Goal: Use online tool/utility: Utilize a website feature to perform a specific function

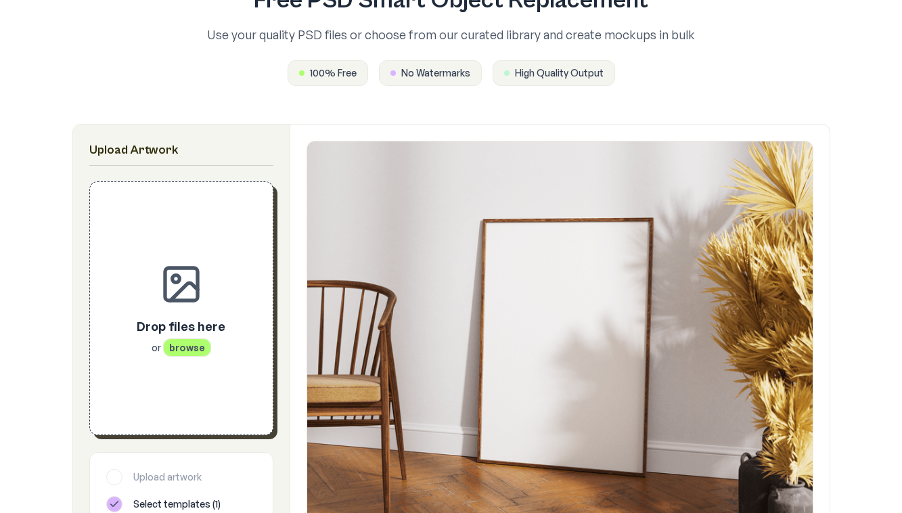
scroll to position [118, 0]
click at [181, 348] on span "browse" at bounding box center [187, 347] width 48 height 18
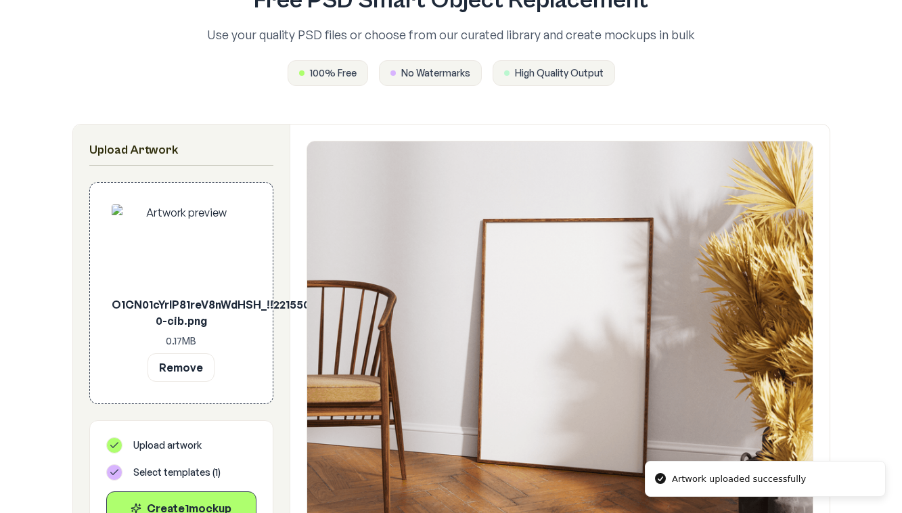
scroll to position [207, 0]
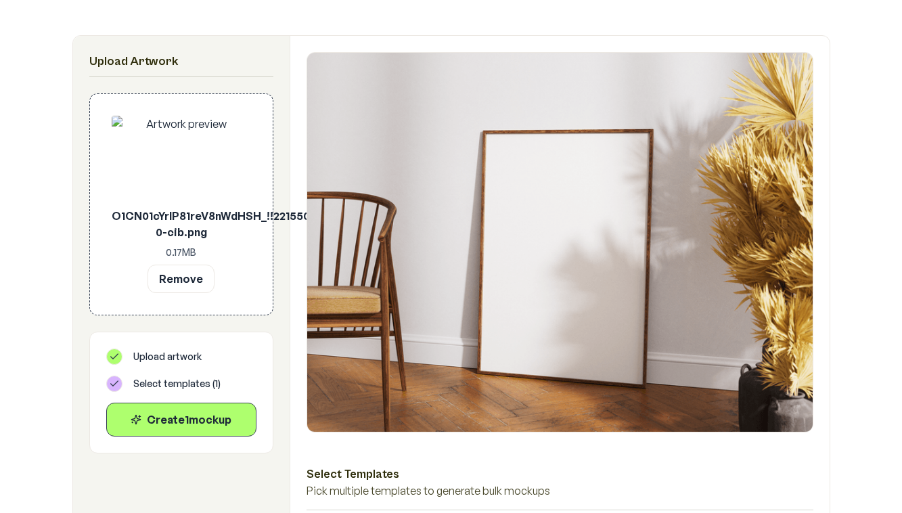
click at [113, 381] on icon at bounding box center [114, 383] width 11 height 11
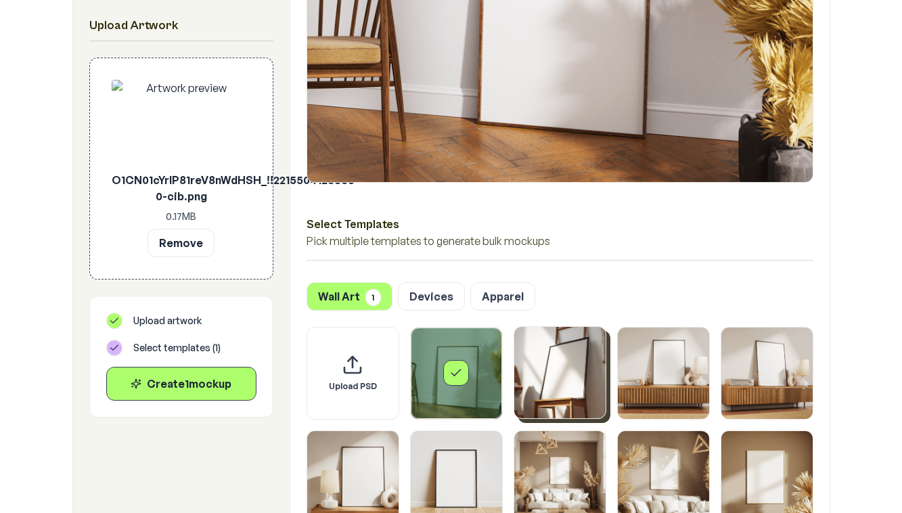
click at [544, 361] on img "Select template Framed Poster 2" at bounding box center [559, 372] width 91 height 91
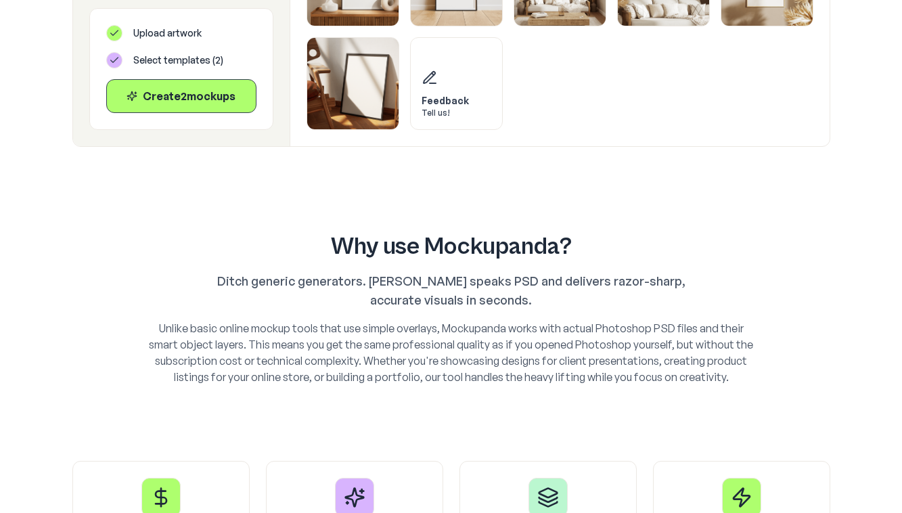
scroll to position [680, 0]
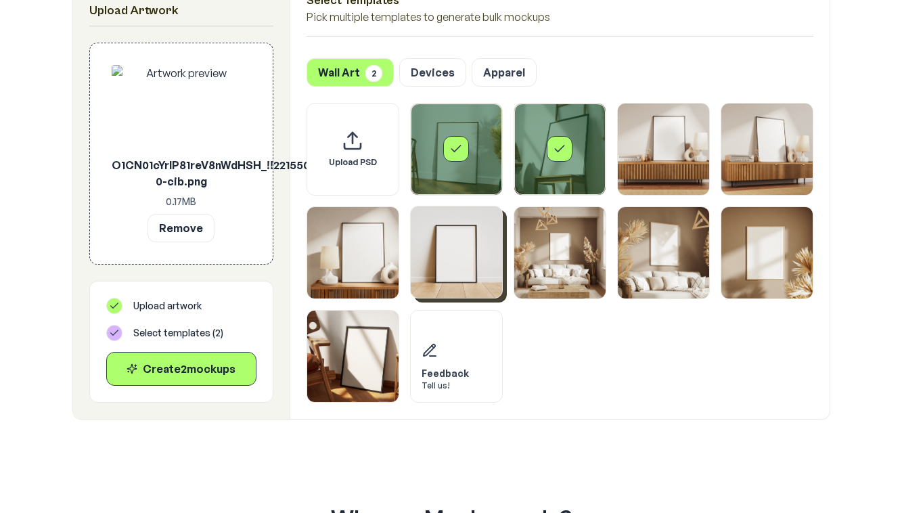
click at [475, 268] on img "Select template Framed Poster 6" at bounding box center [456, 251] width 91 height 91
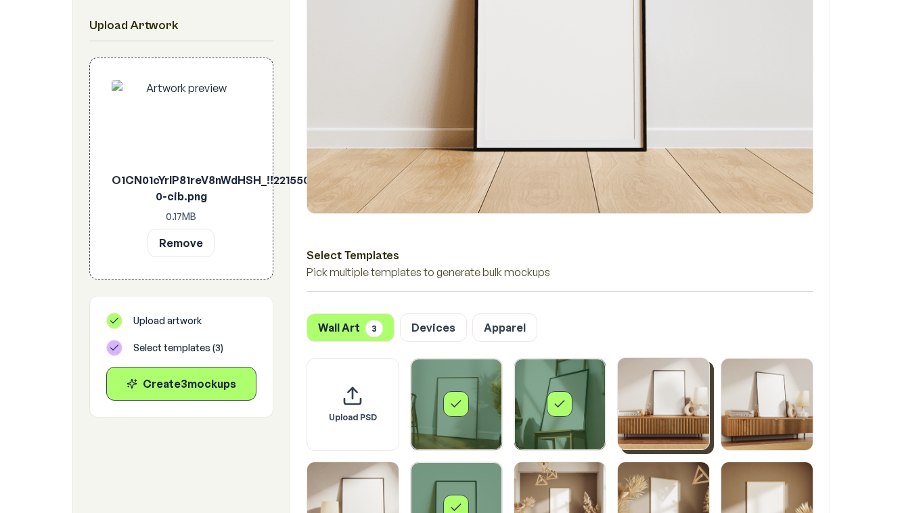
scroll to position [313, 0]
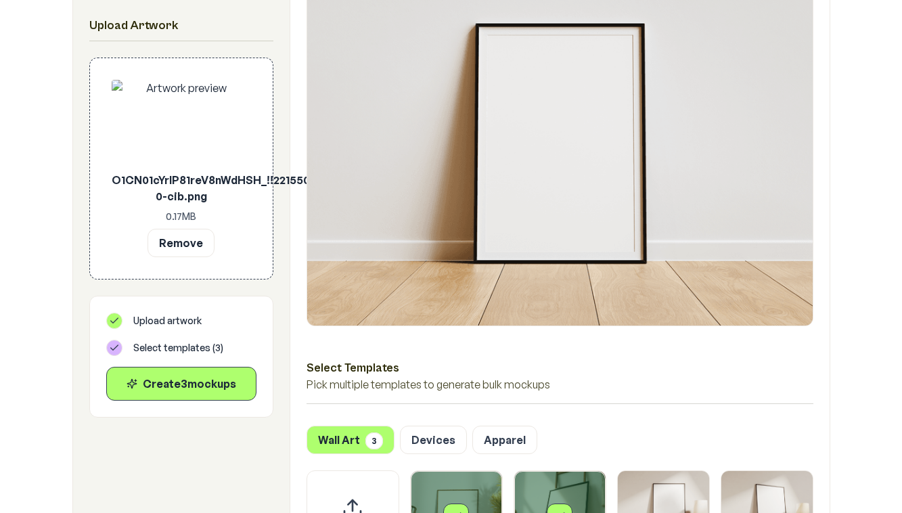
click at [427, 425] on div "Wall Art 3 Devices Apparel" at bounding box center [559, 439] width 507 height 28
click at [432, 438] on button "Devices" at bounding box center [433, 439] width 67 height 28
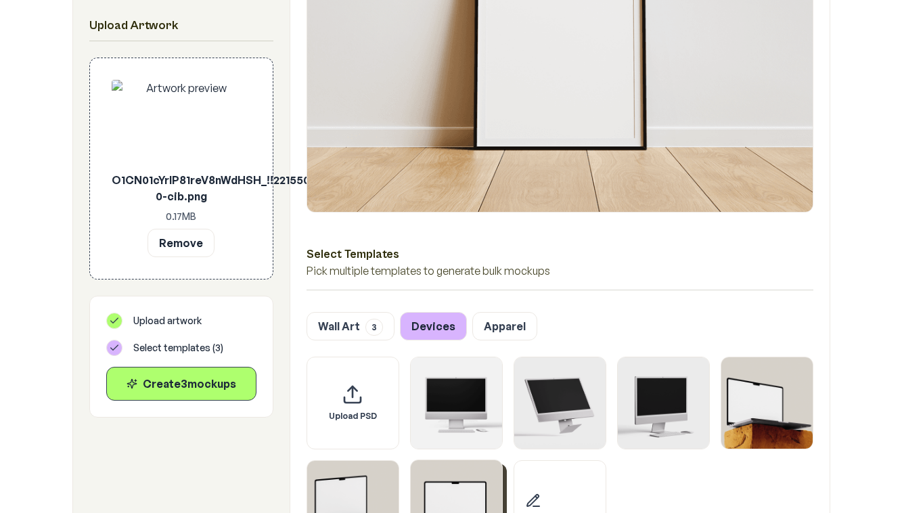
scroll to position [553, 0]
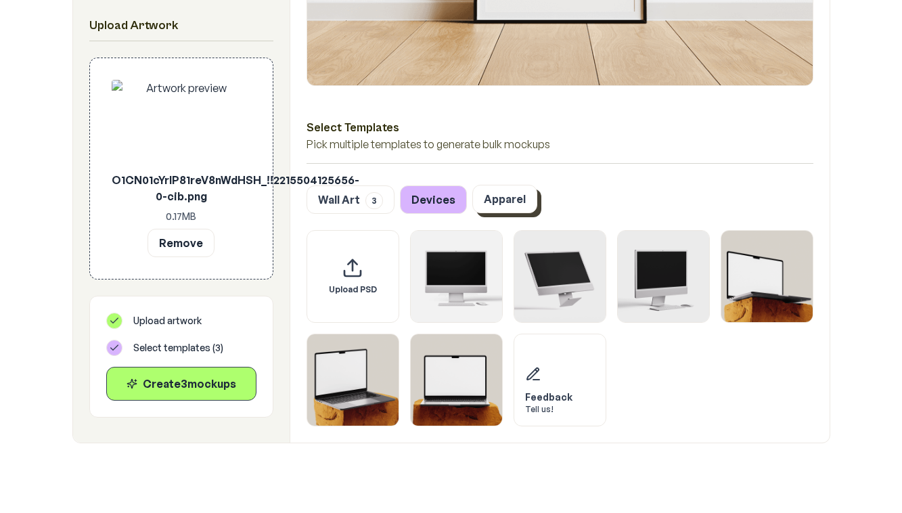
click at [503, 198] on button "Apparel" at bounding box center [504, 199] width 65 height 28
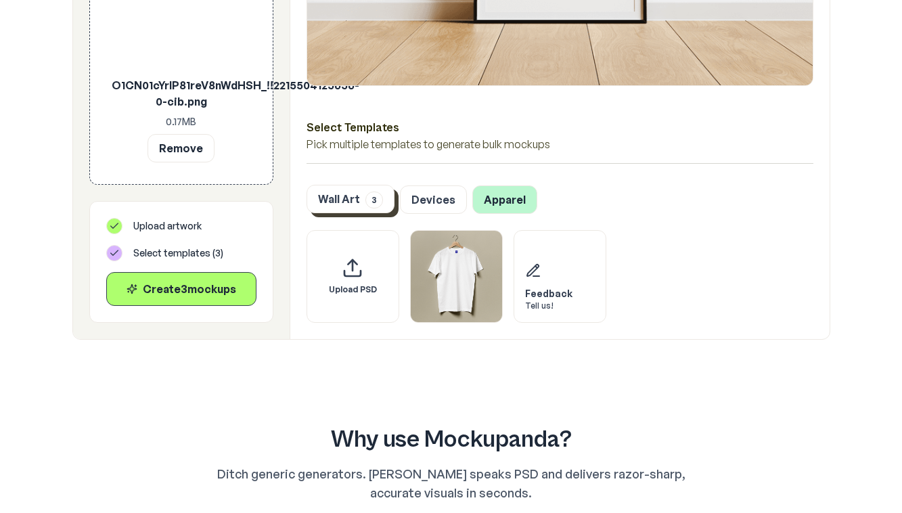
click at [356, 191] on button "Wall Art 3" at bounding box center [350, 199] width 88 height 28
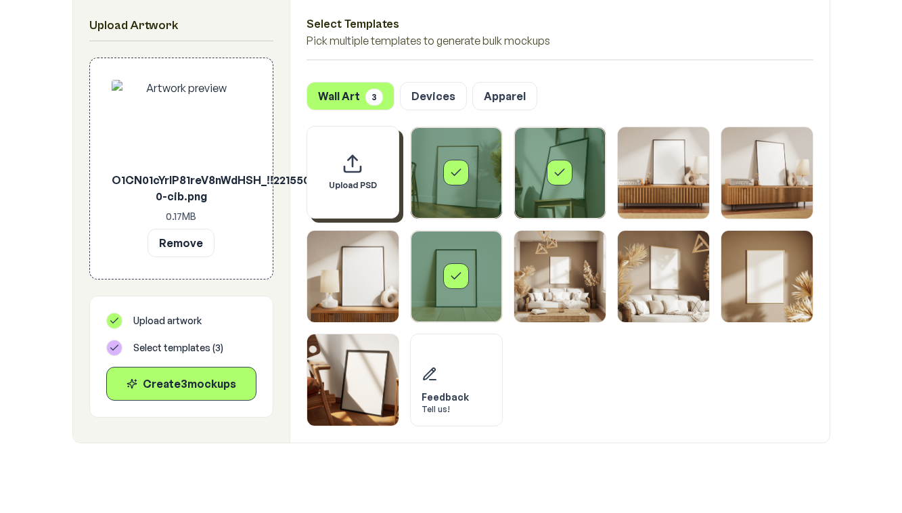
scroll to position [633, 0]
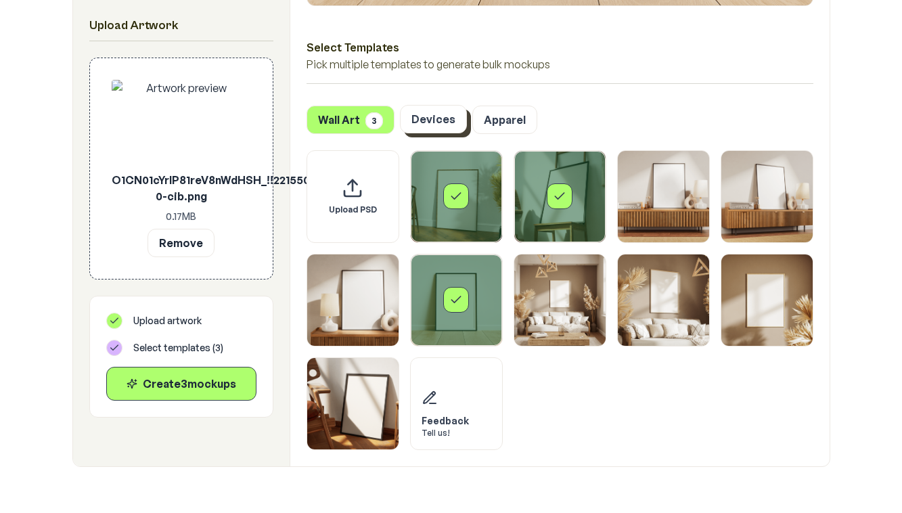
click at [438, 129] on button "Devices" at bounding box center [433, 119] width 67 height 28
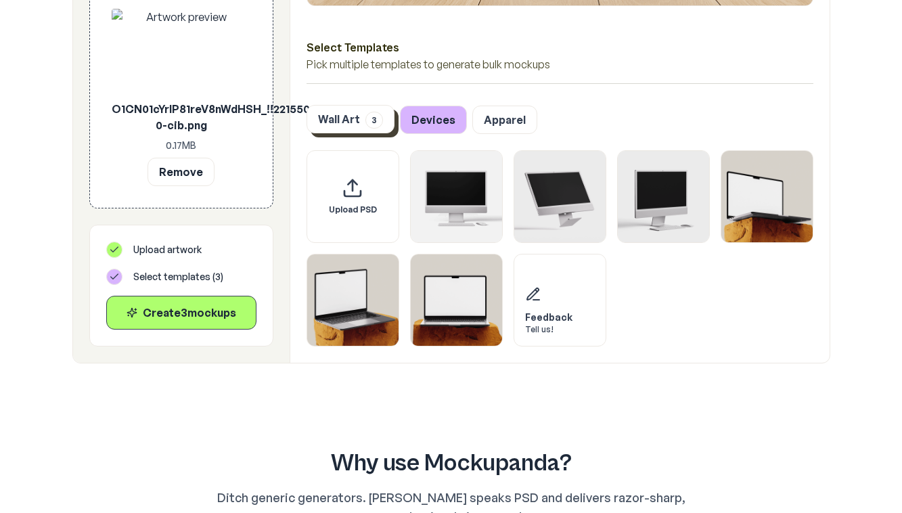
click at [355, 127] on button "Wall Art 3" at bounding box center [350, 119] width 88 height 28
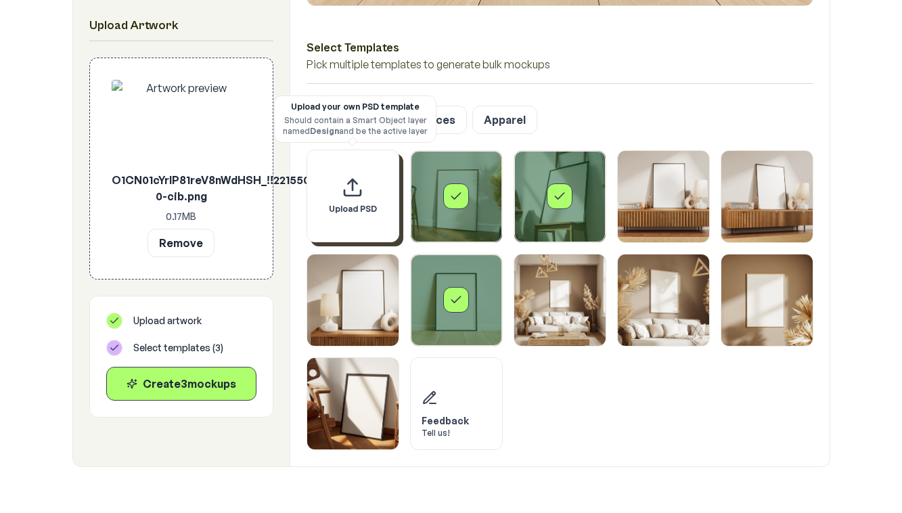
click at [352, 188] on icon "Upload custom PSD template" at bounding box center [352, 184] width 0 height 11
click at [371, 223] on div "Upload PSD" at bounding box center [352, 195] width 93 height 93
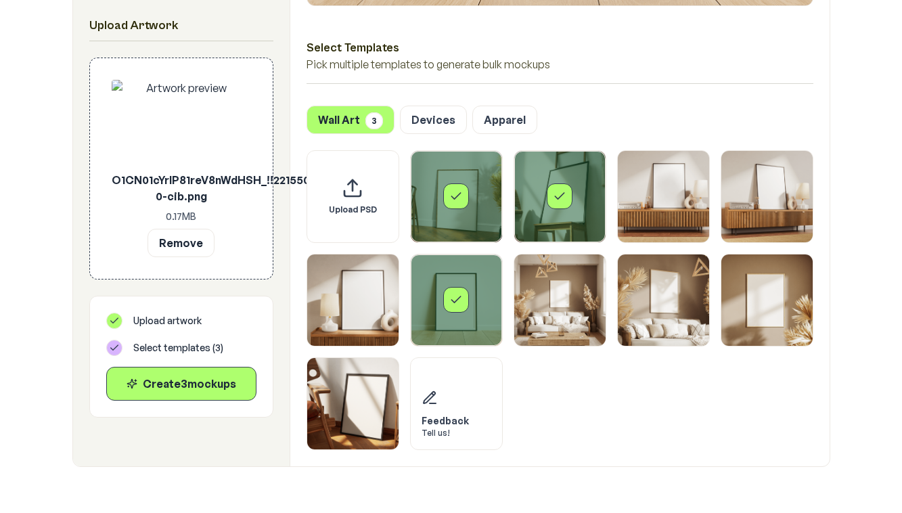
click at [453, 307] on div "Select template Framed Poster 6" at bounding box center [456, 300] width 26 height 26
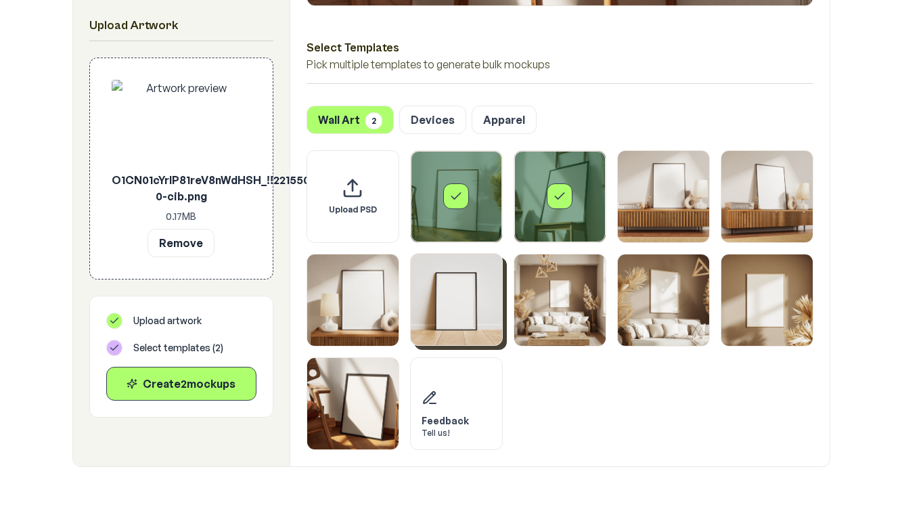
click at [461, 195] on icon "Select template Framed Poster" at bounding box center [456, 196] width 14 height 14
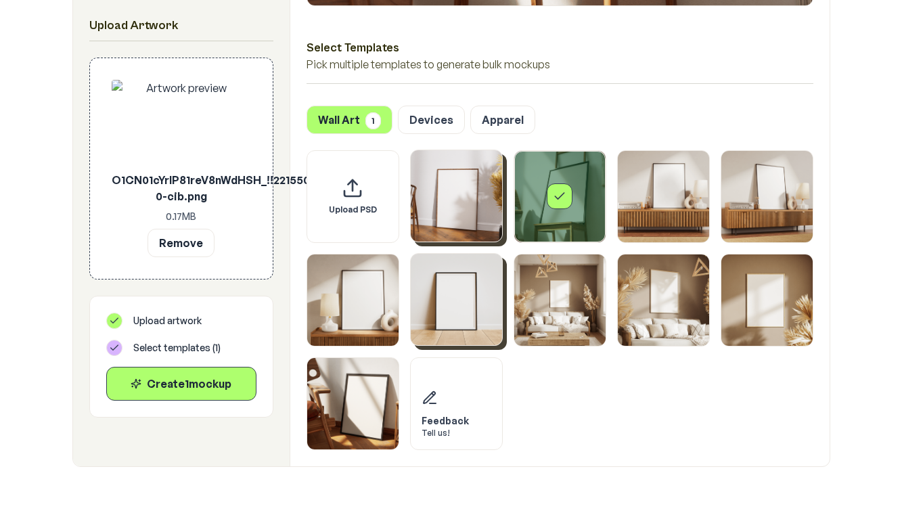
click at [575, 193] on div "Select template Framed Poster 2" at bounding box center [559, 196] width 91 height 91
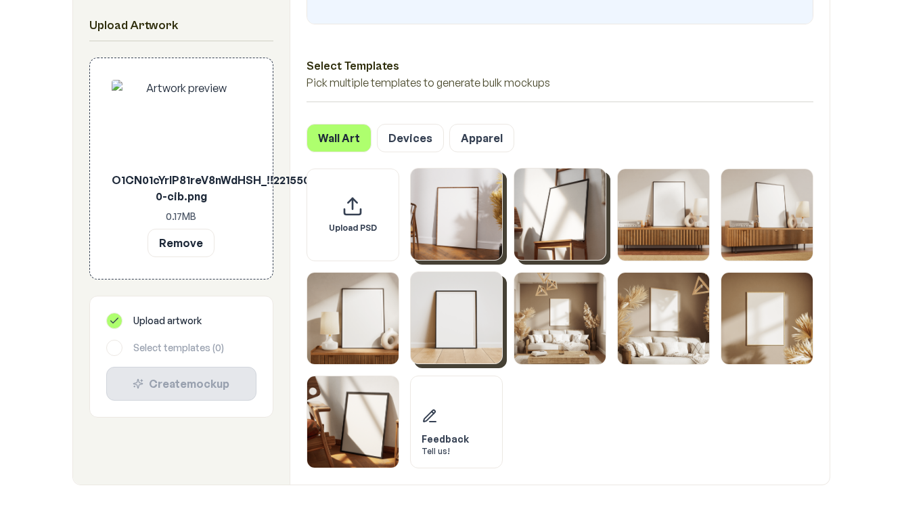
scroll to position [461, 0]
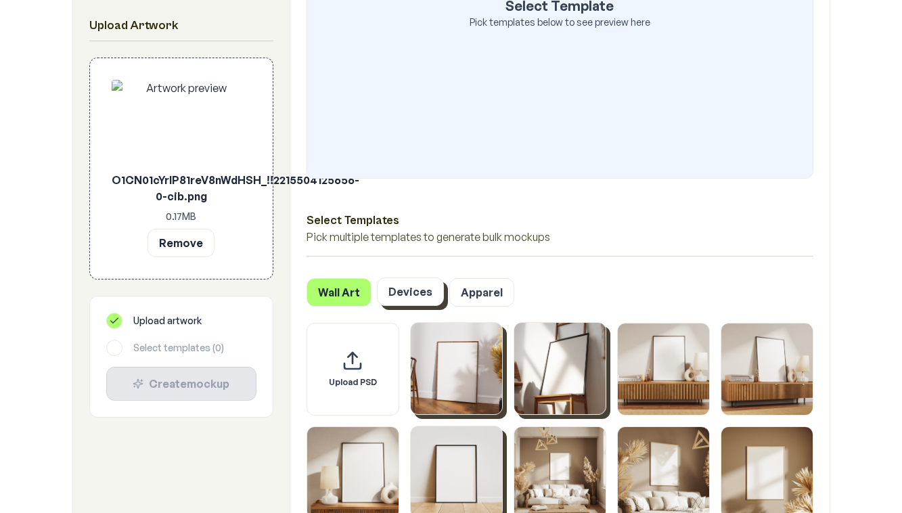
click at [407, 293] on button "Devices" at bounding box center [410, 291] width 67 height 28
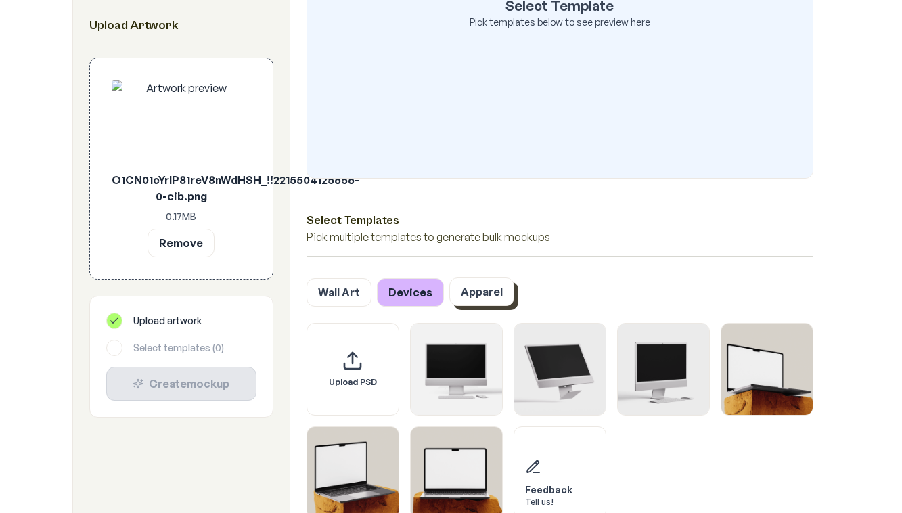
click at [476, 293] on button "Apparel" at bounding box center [481, 291] width 65 height 28
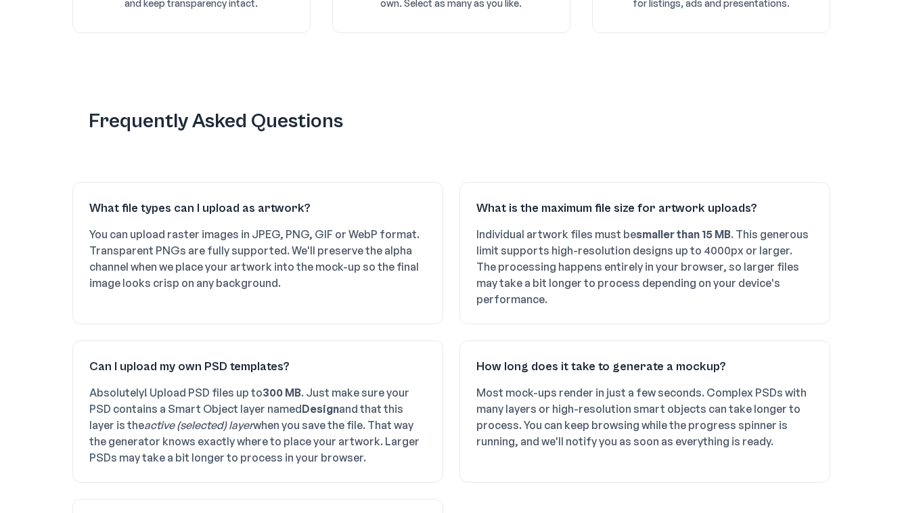
scroll to position [1948, 0]
